Goal: Check status: Check status

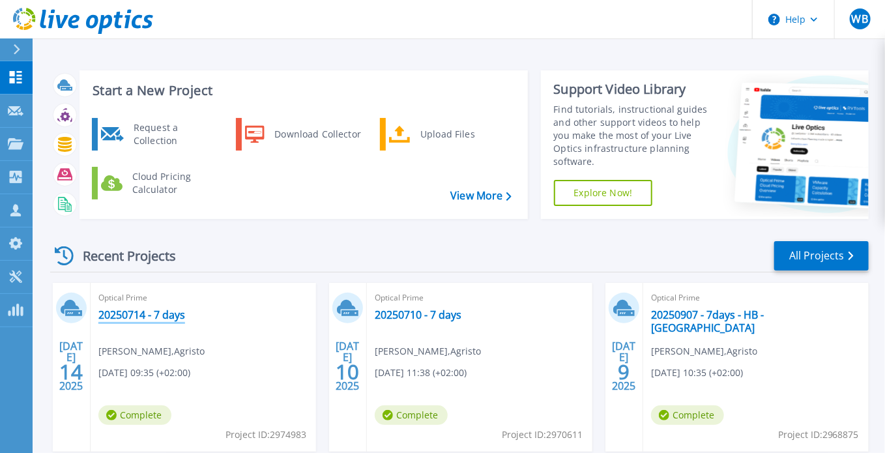
click at [128, 315] on link "20250714 - 7 days" at bounding box center [141, 314] width 87 height 13
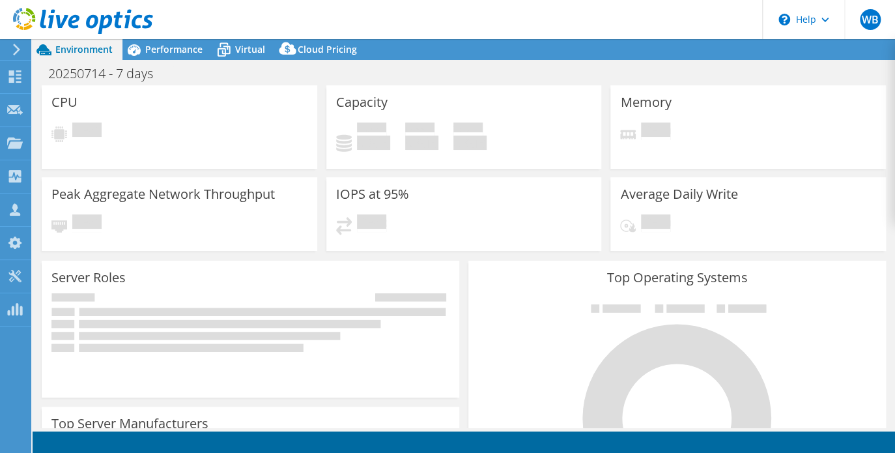
select select "EUFrankfurt"
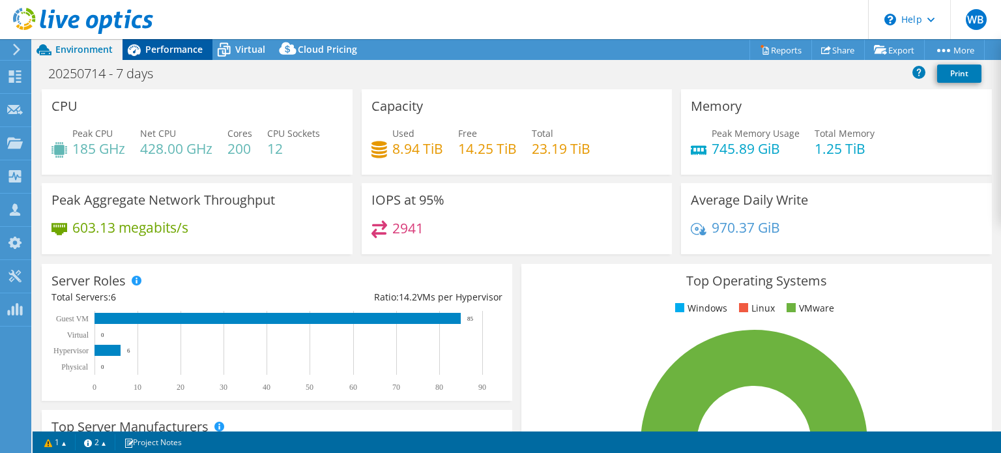
click at [182, 52] on span "Performance" at bounding box center [173, 49] width 57 height 12
